Goal: Transaction & Acquisition: Book appointment/travel/reservation

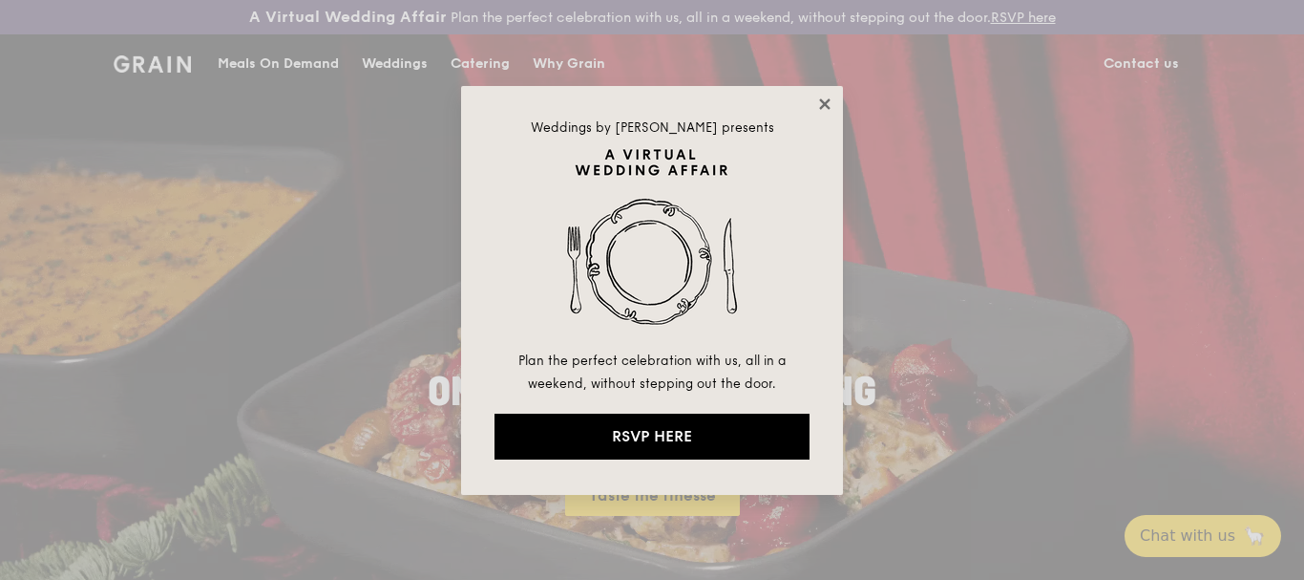
click at [827, 104] on icon at bounding box center [824, 103] width 11 height 11
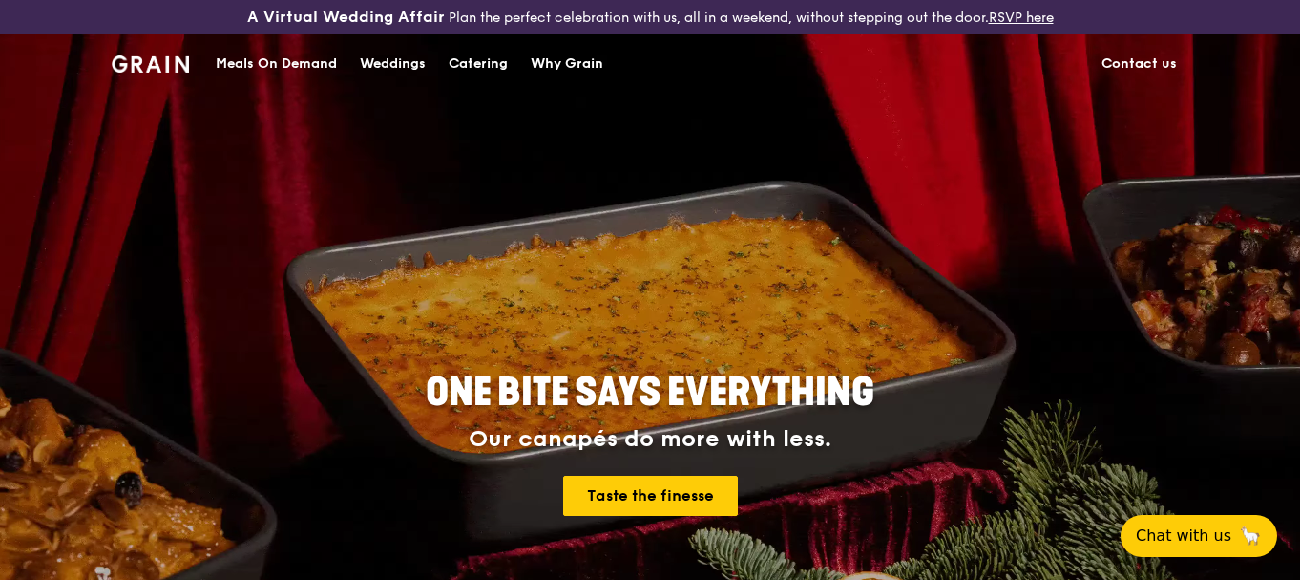
click at [494, 61] on div "Catering" at bounding box center [478, 63] width 59 height 57
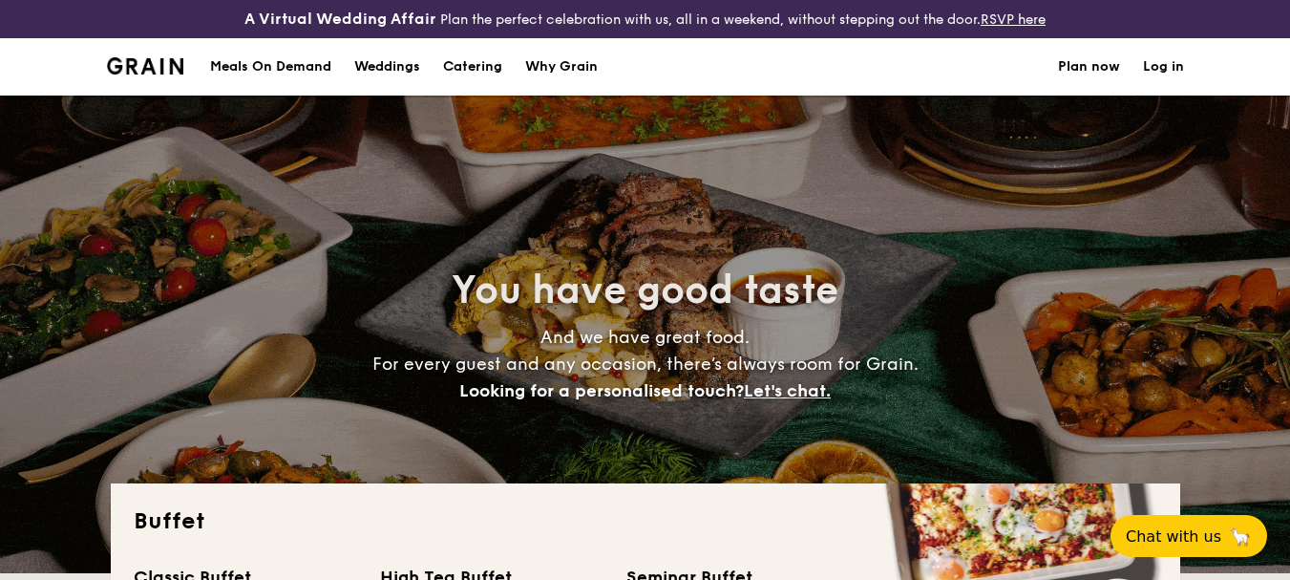
select select
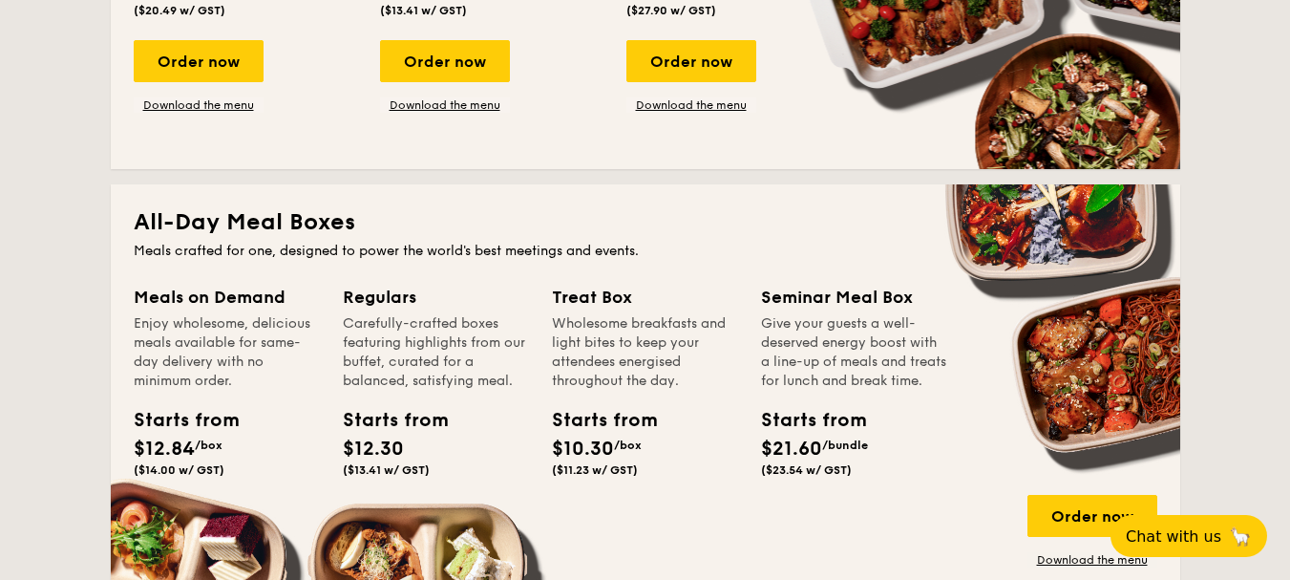
scroll to position [477, 0]
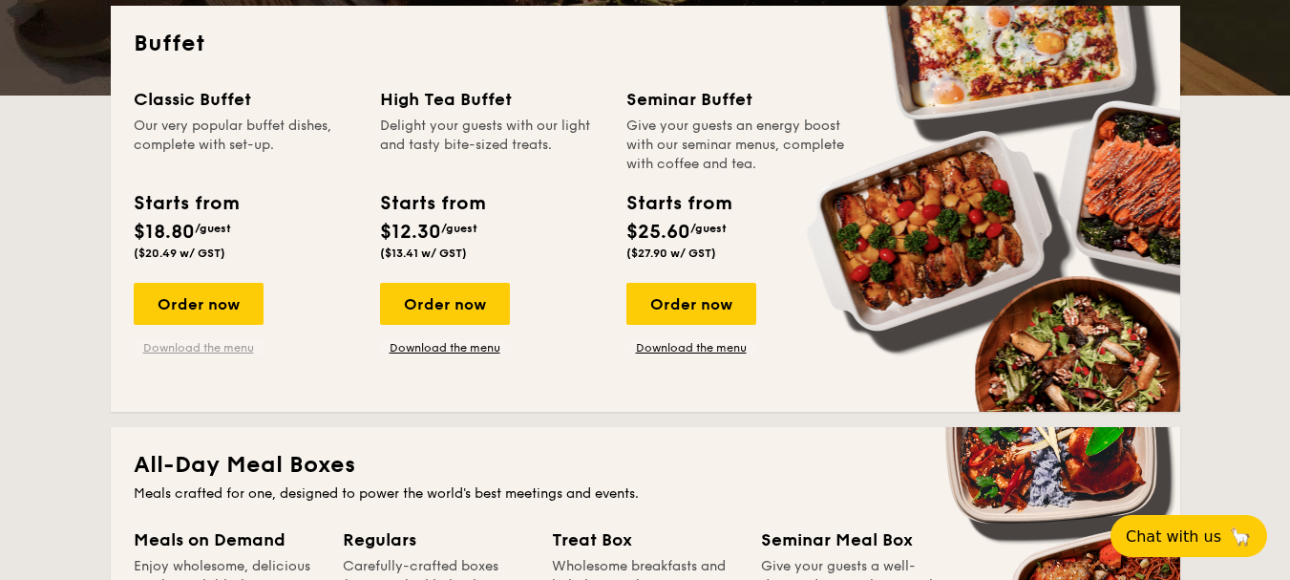
click at [231, 349] on link "Download the menu" at bounding box center [199, 347] width 130 height 15
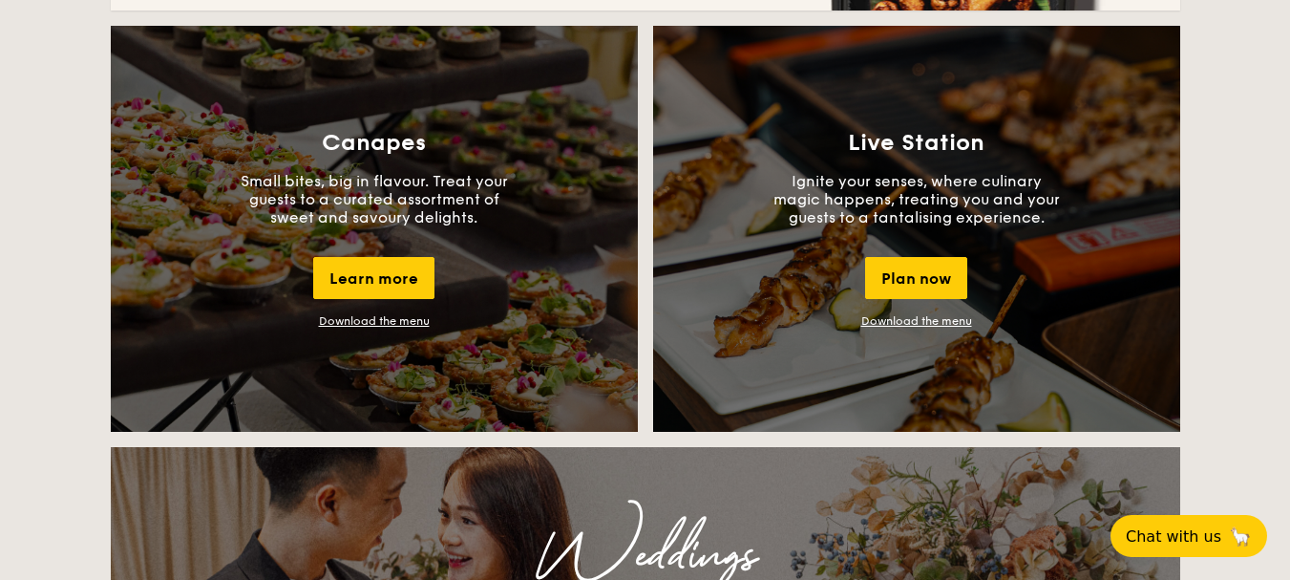
scroll to position [1719, 0]
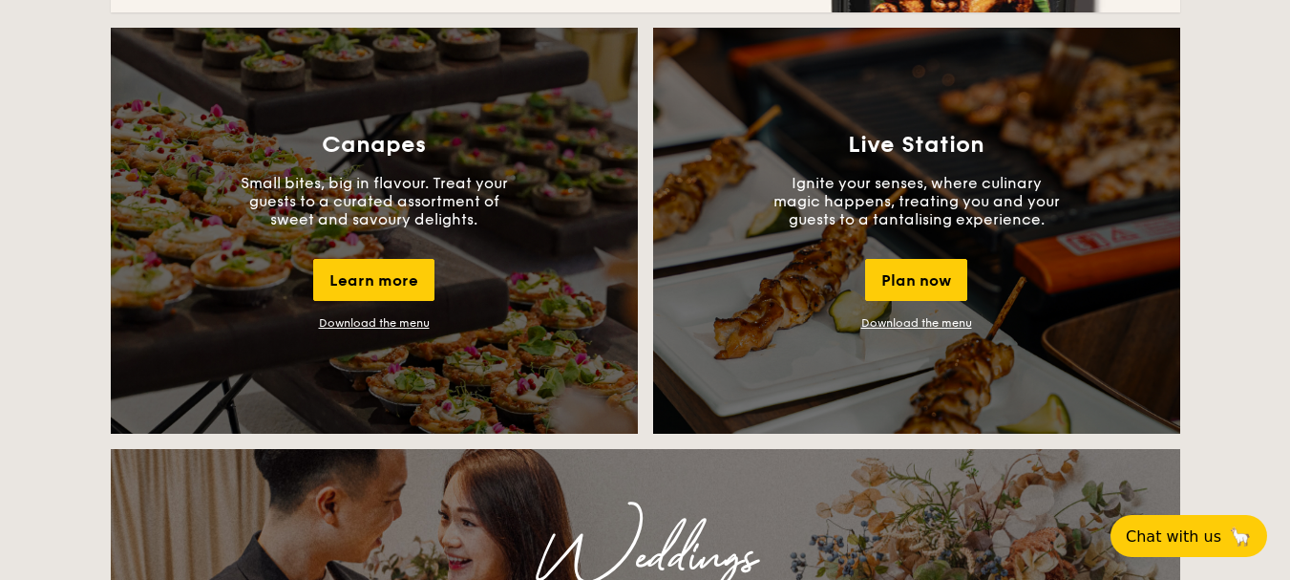
click at [951, 198] on p "Ignite your senses, where culinary magic happens, treating you and your guests …" at bounding box center [916, 201] width 286 height 54
click at [947, 322] on link "Download the menu" at bounding box center [916, 322] width 111 height 13
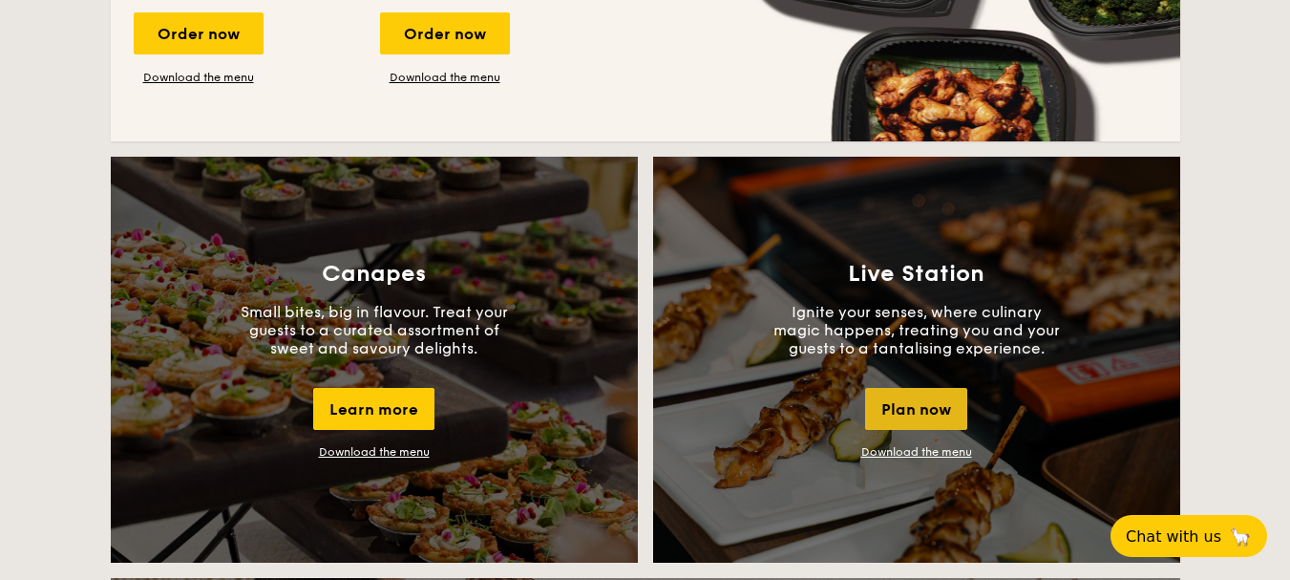
scroll to position [1623, 0]
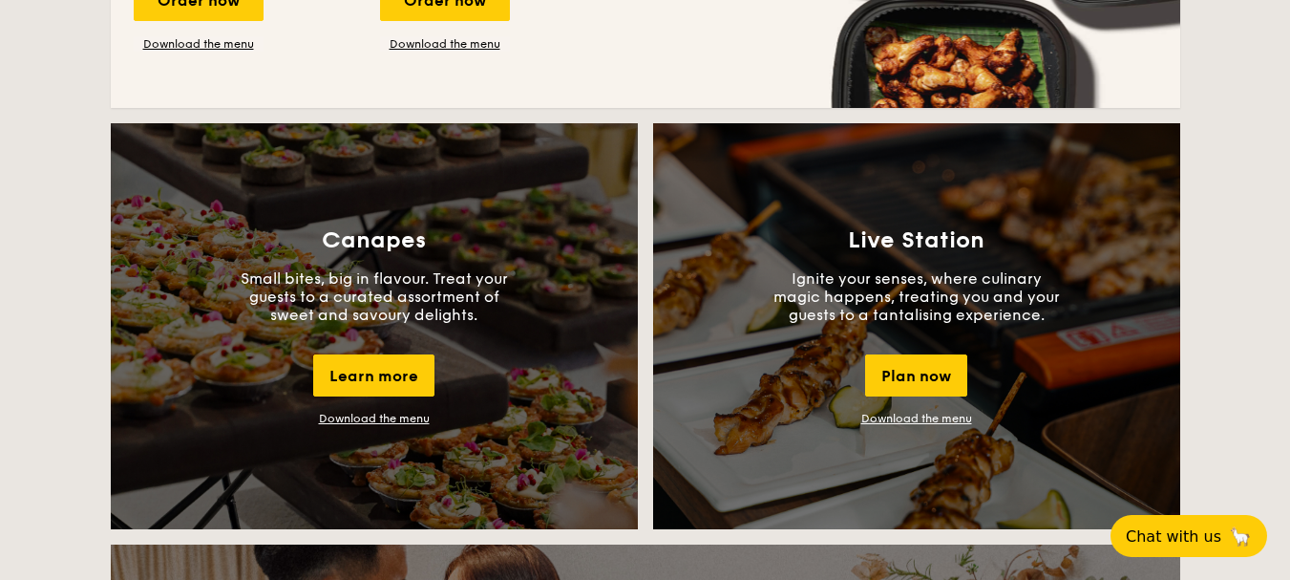
click at [1066, 329] on div "Live Station Ignite your senses, where culinary magic happens, treating you and…" at bounding box center [916, 326] width 527 height 406
click at [925, 412] on link "Download the menu" at bounding box center [916, 418] width 111 height 13
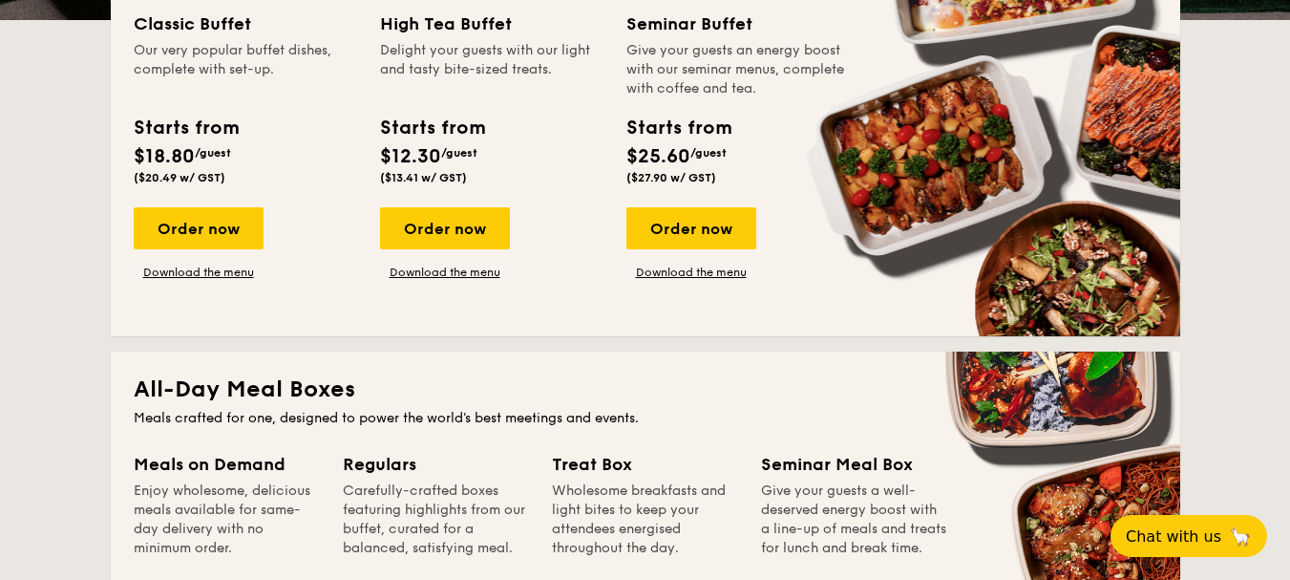
scroll to position [382, 0]
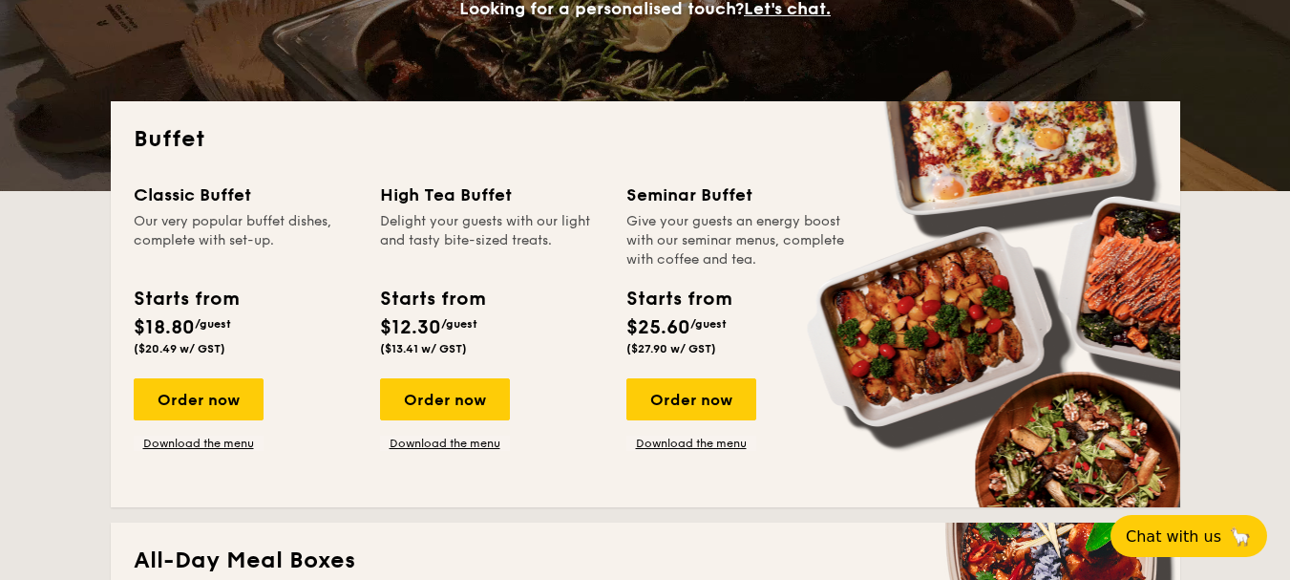
click at [214, 227] on div "Our very popular buffet dishes, complete with set-up." at bounding box center [245, 240] width 223 height 57
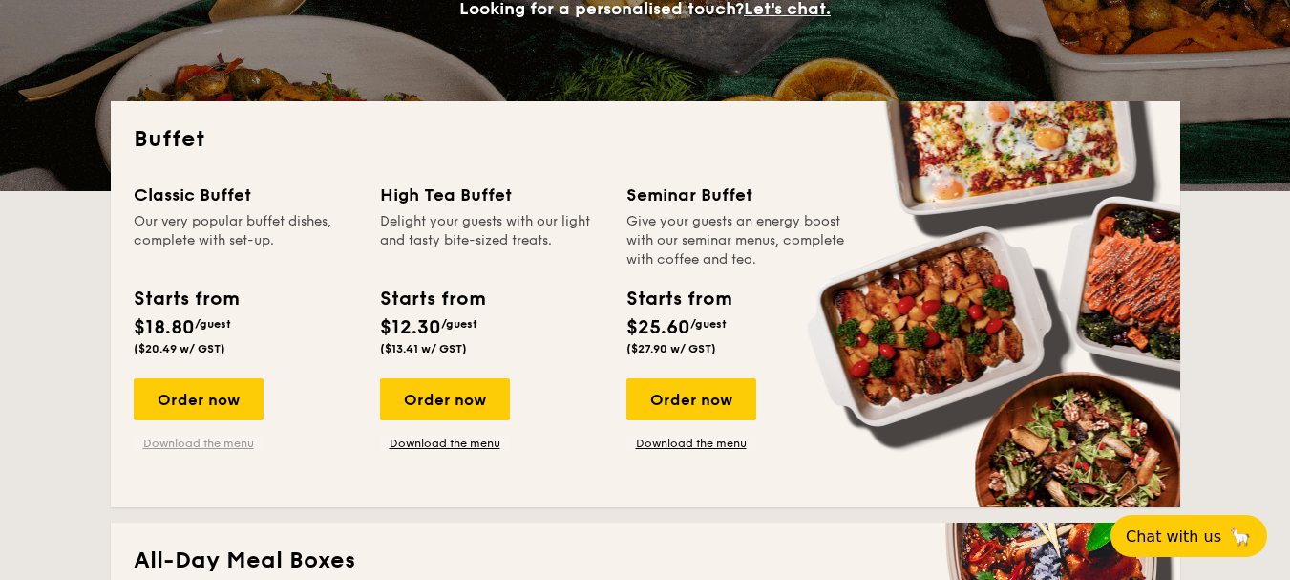
click at [232, 441] on link "Download the menu" at bounding box center [199, 442] width 130 height 15
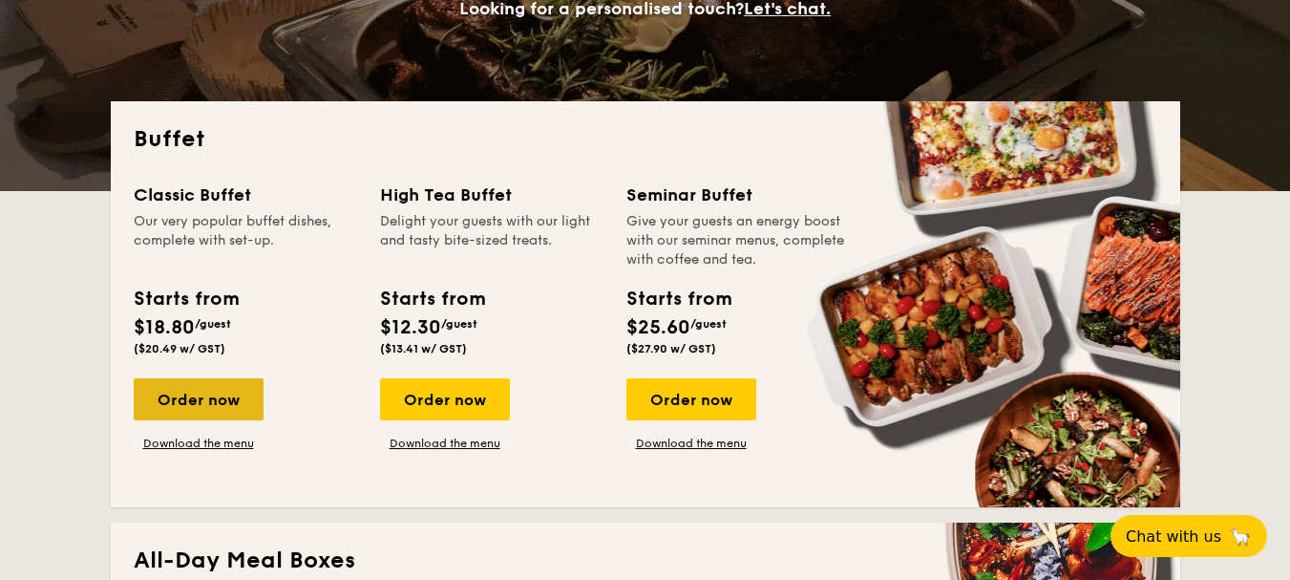
click at [228, 400] on div "Order now" at bounding box center [199, 399] width 130 height 42
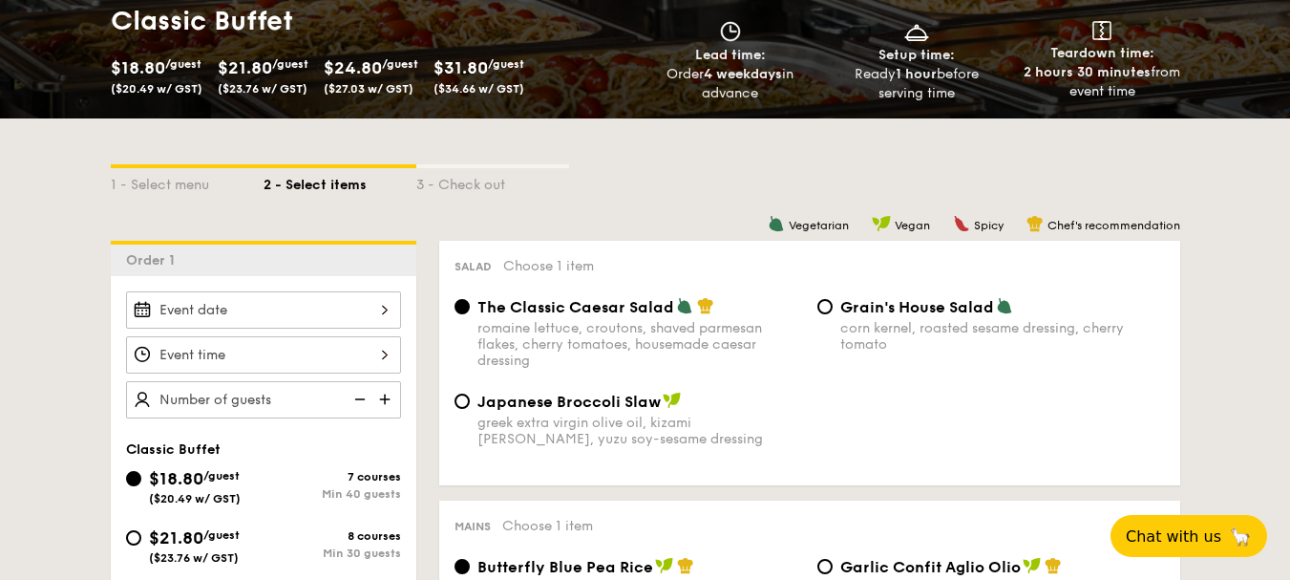
scroll to position [382, 0]
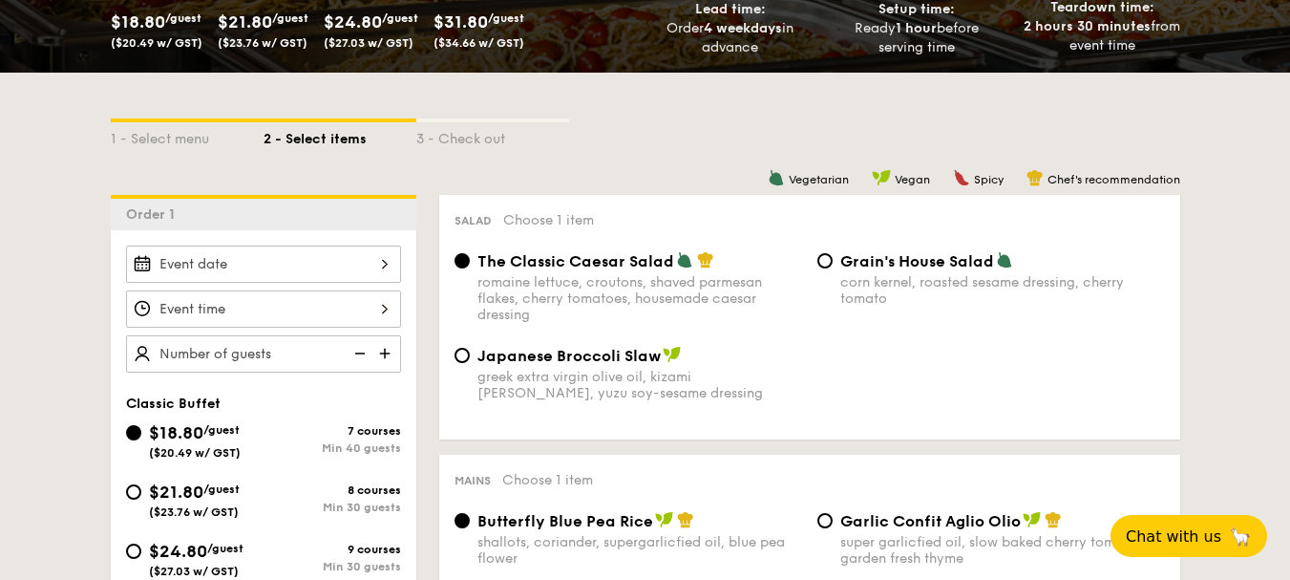
click at [366, 261] on div at bounding box center [263, 263] width 275 height 37
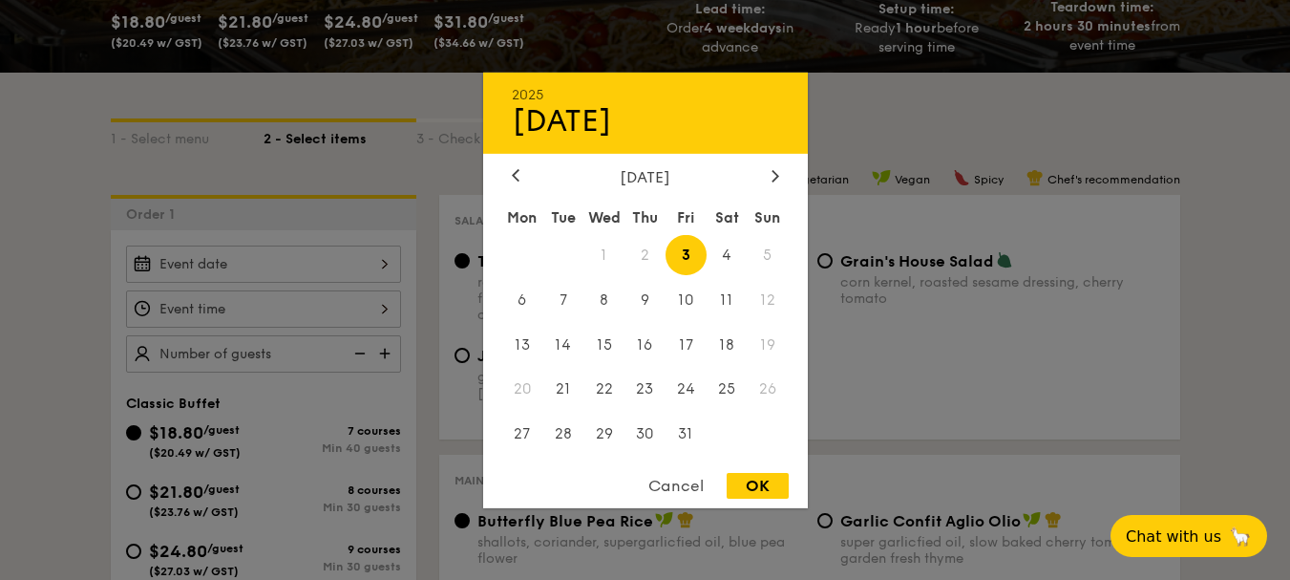
click at [765, 345] on span "19" at bounding box center [768, 344] width 41 height 41
click at [771, 347] on span "19" at bounding box center [768, 344] width 41 height 41
click at [770, 346] on span "19" at bounding box center [768, 344] width 41 height 41
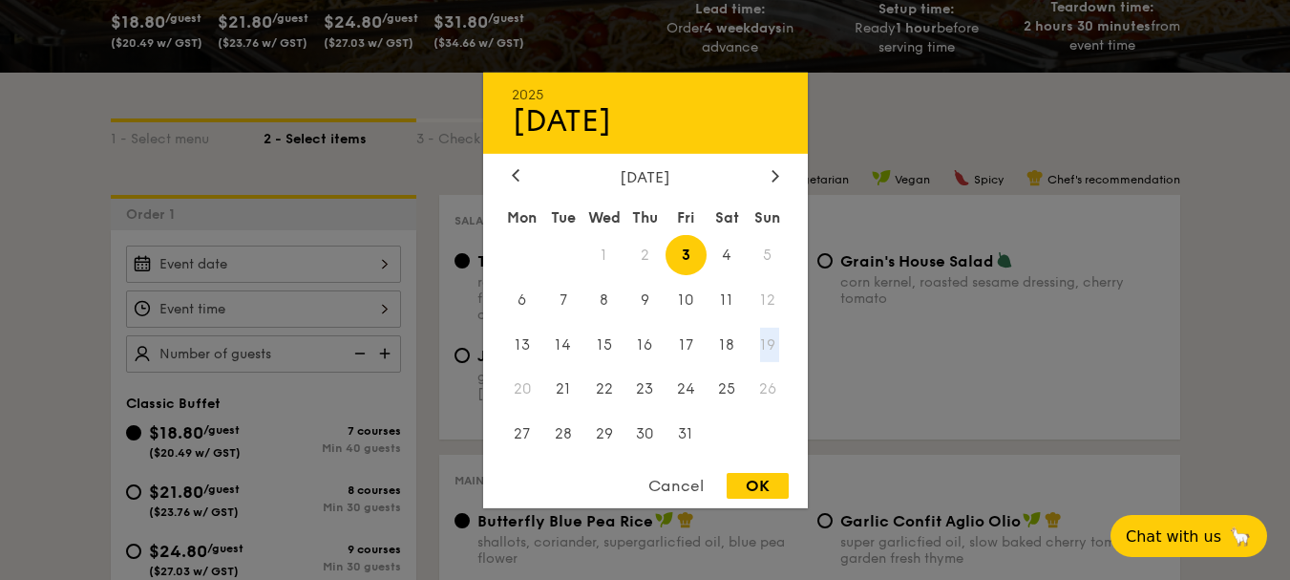
click at [755, 344] on span "19" at bounding box center [768, 344] width 41 height 41
click at [770, 342] on span "19" at bounding box center [768, 344] width 41 height 41
click at [728, 347] on span "18" at bounding box center [727, 344] width 41 height 41
click at [770, 484] on div "OK" at bounding box center [758, 486] width 62 height 26
type input "[DATE]"
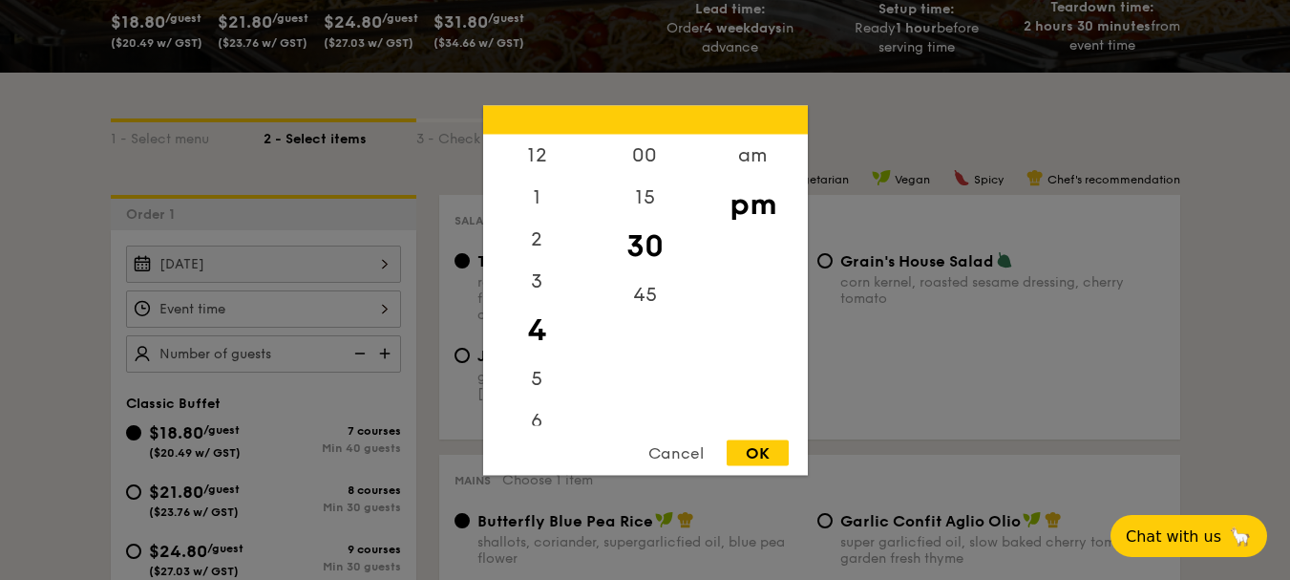
click at [387, 315] on div "12 1 2 3 4 5 6 7 8 9 10 11 00 15 30 45 am pm Cancel OK" at bounding box center [263, 308] width 275 height 37
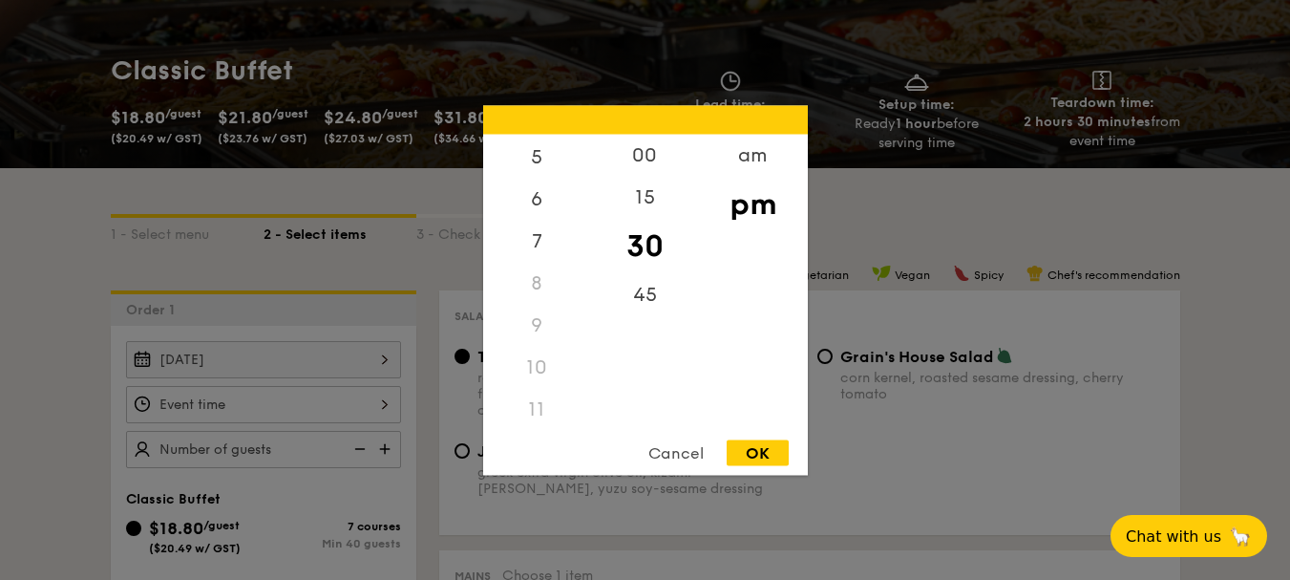
scroll to position [226, 0]
click at [538, 402] on div "11" at bounding box center [537, 404] width 108 height 42
drag, startPoint x: 534, startPoint y: 412, endPoint x: 534, endPoint y: 400, distance: 12.4
click at [535, 412] on div "11" at bounding box center [537, 404] width 108 height 42
click at [534, 396] on div "11" at bounding box center [537, 404] width 108 height 42
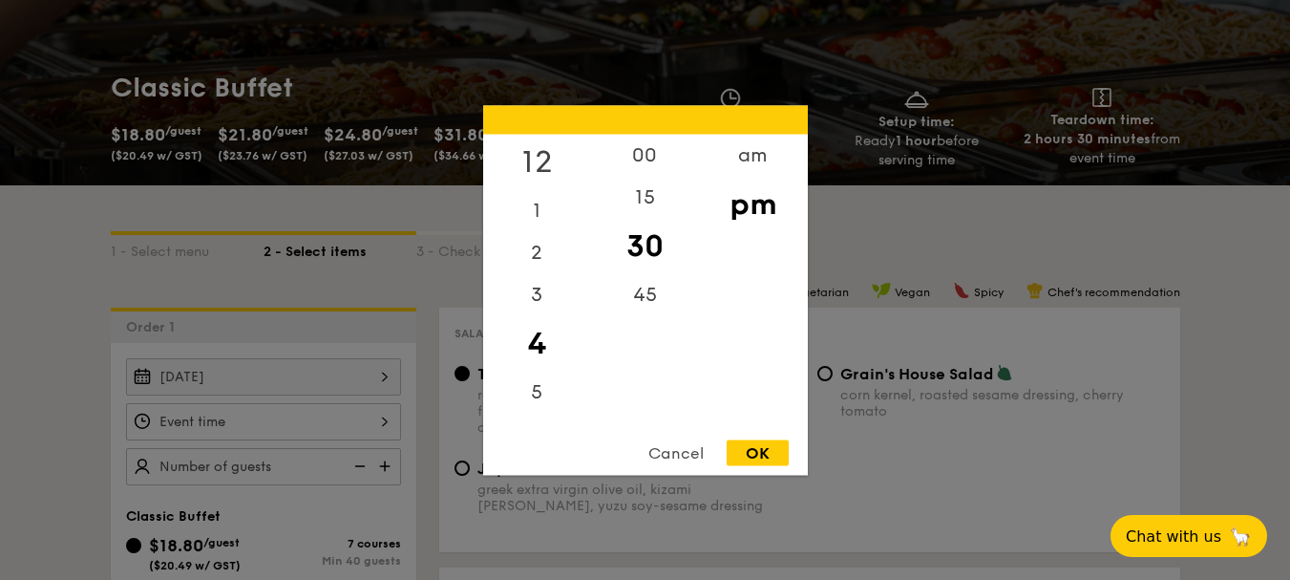
scroll to position [95, 0]
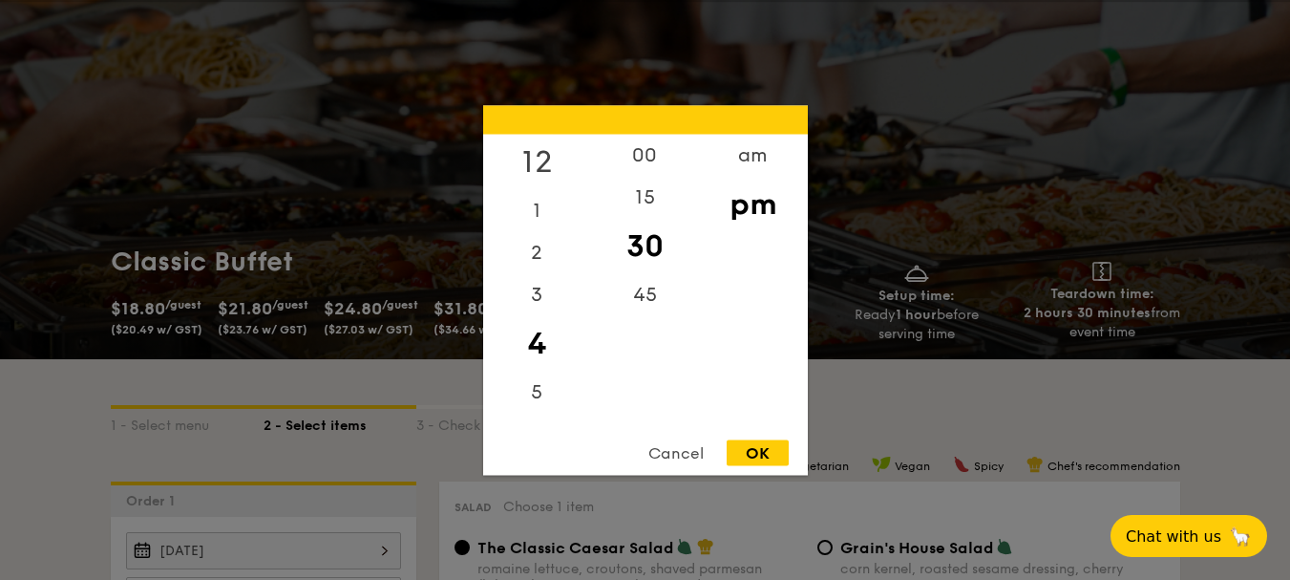
click at [547, 162] on div "12" at bounding box center [537, 161] width 108 height 55
click at [644, 156] on div "00" at bounding box center [645, 161] width 108 height 55
click at [764, 457] on div "OK" at bounding box center [758, 452] width 62 height 26
type input "12:00PM"
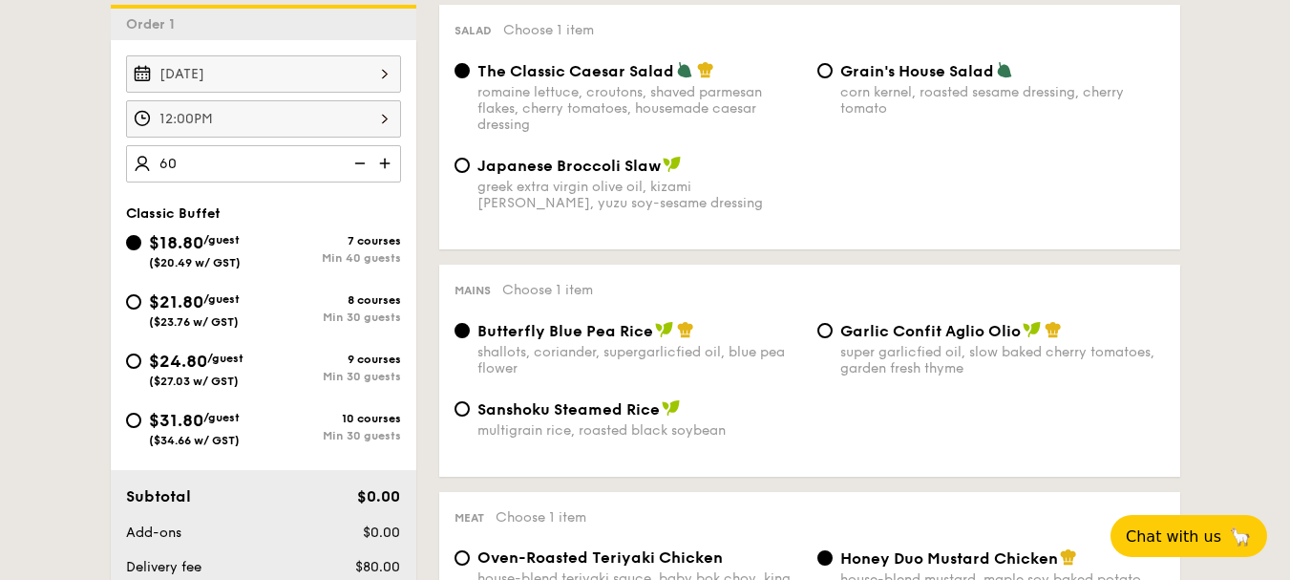
scroll to position [573, 0]
type input "60 guests"
click at [828, 334] on input "Garlic Confit Aglio Olio super garlicfied oil, slow baked cherry tomatoes, gard…" at bounding box center [824, 329] width 15 height 15
radio input "true"
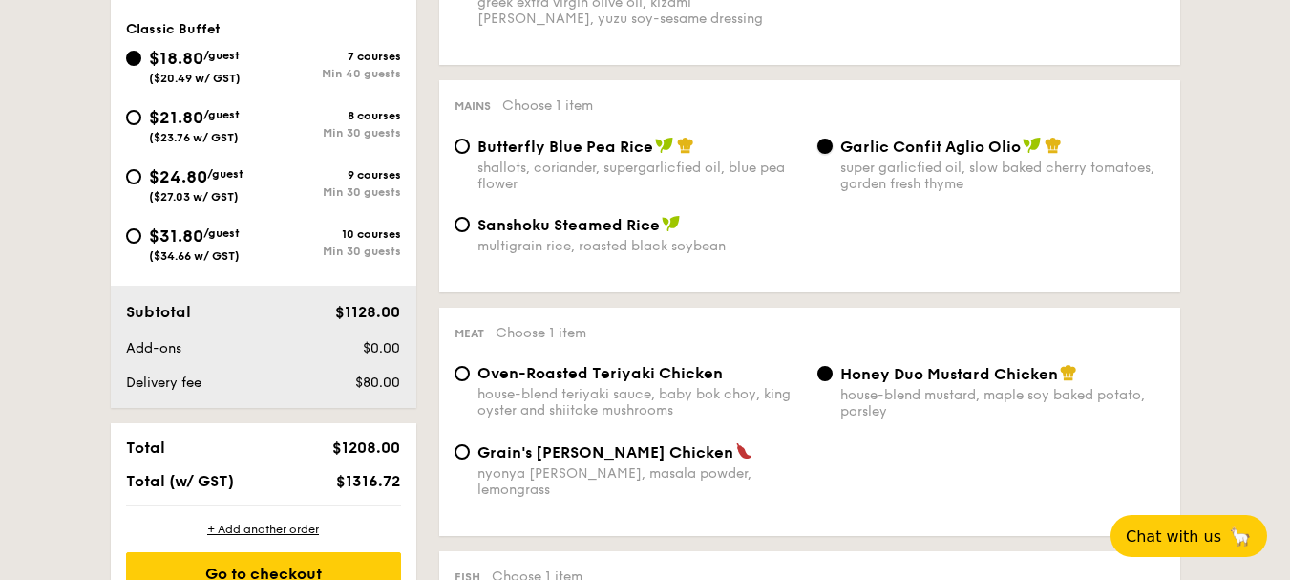
scroll to position [764, 0]
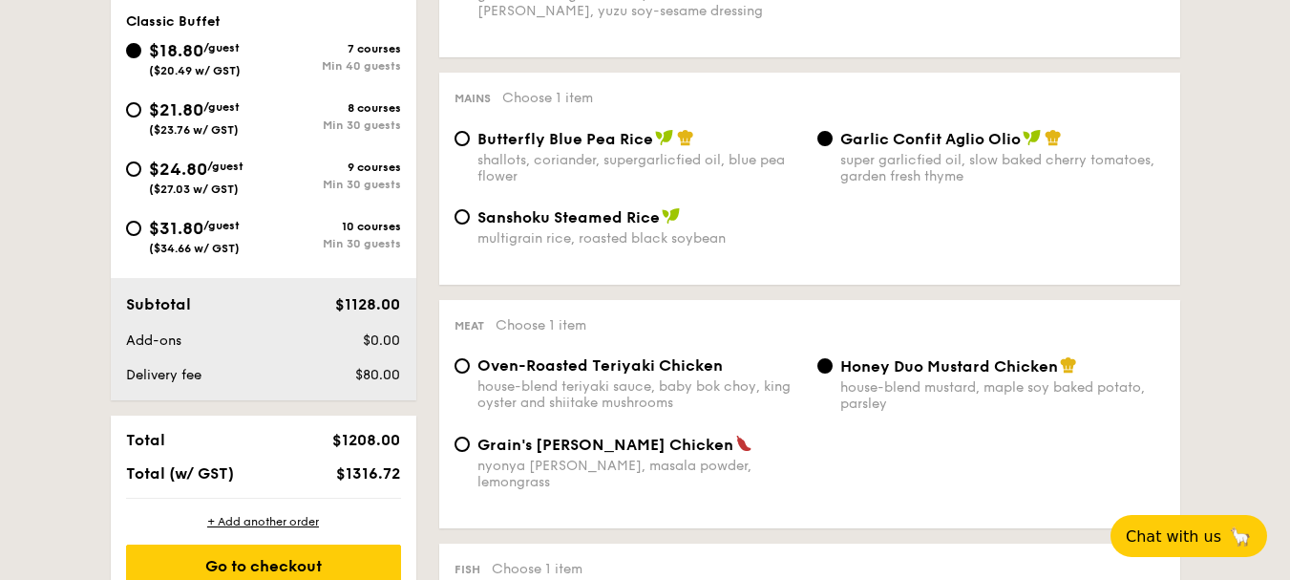
click at [458, 357] on div "Oven-Roasted Teriyaki Chicken house-blend teriyaki sauce, baby bok choy, king o…" at bounding box center [628, 383] width 363 height 54
click at [460, 367] on input "Oven-Roasted Teriyaki Chicken house-blend teriyaki sauce, baby bok choy, king o…" at bounding box center [461, 365] width 15 height 15
radio input "true"
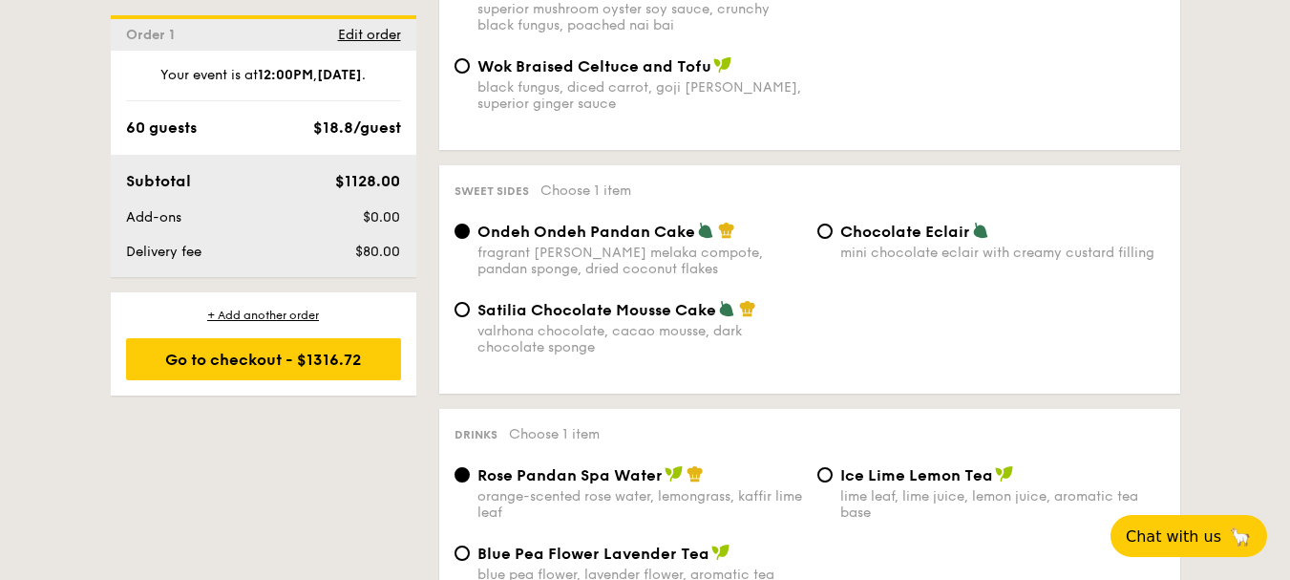
scroll to position [1432, 0]
